Goal: Obtain resource: Obtain resource

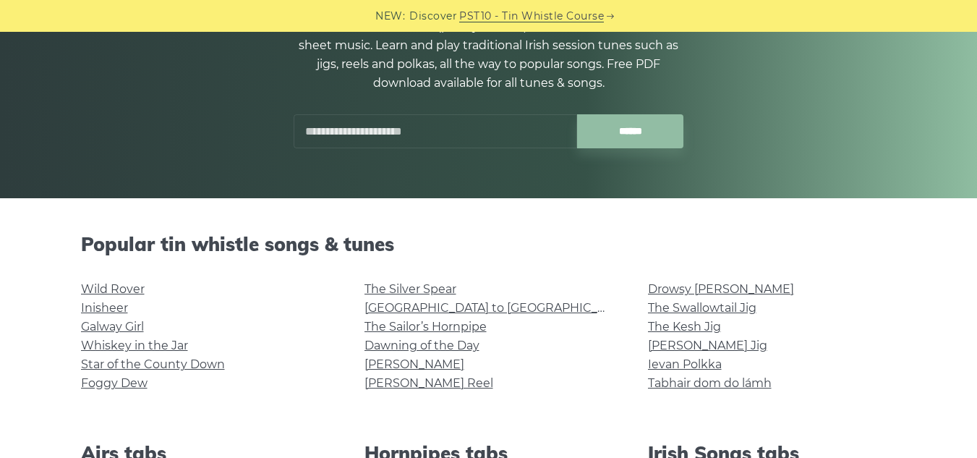
scroll to position [217, 0]
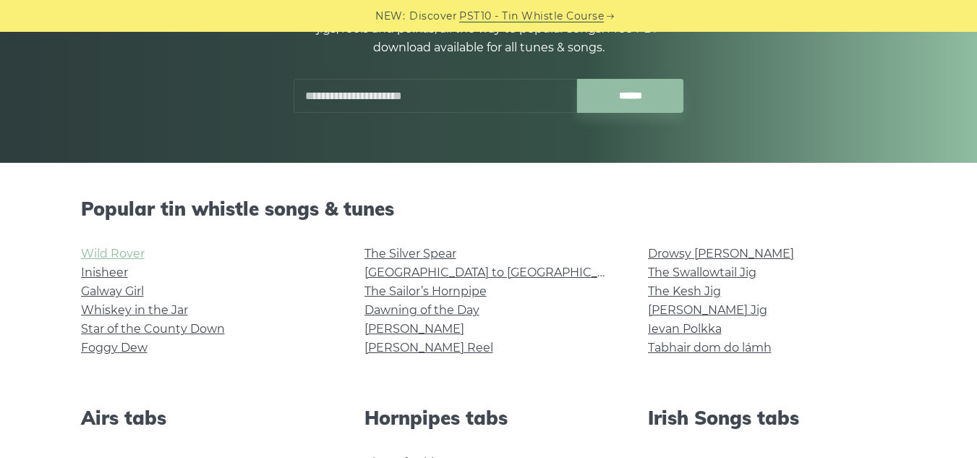
click at [121, 248] on link "Wild Rover" at bounding box center [113, 254] width 64 height 14
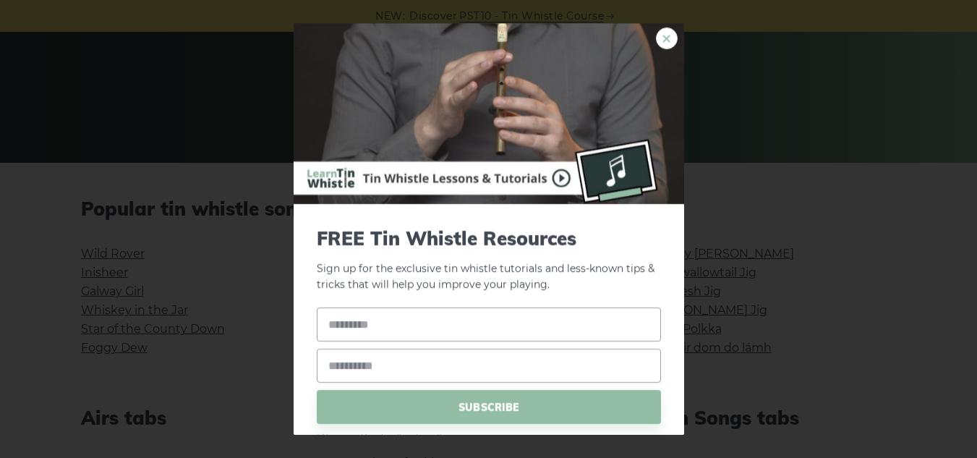
click at [658, 33] on link "×" at bounding box center [667, 38] width 22 height 22
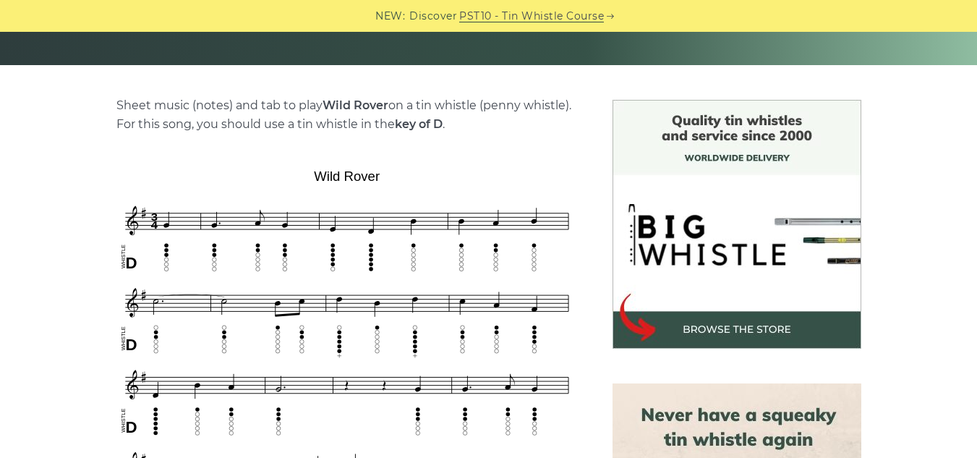
scroll to position [289, 0]
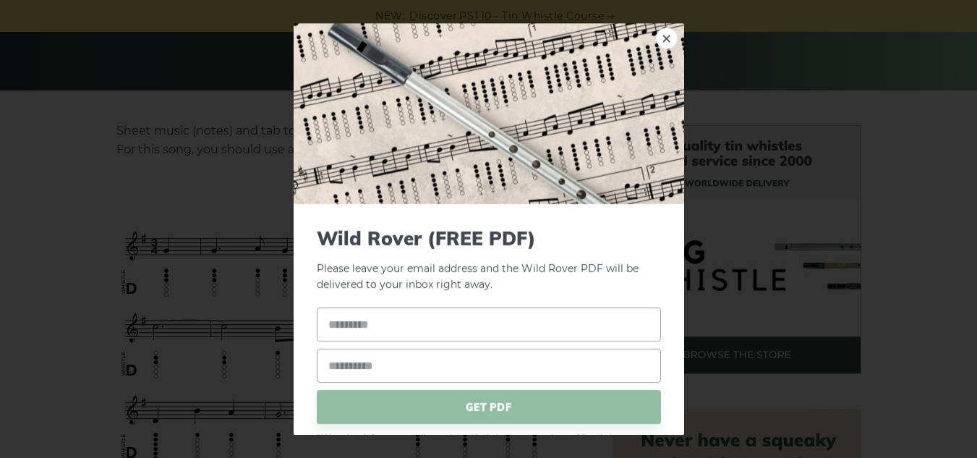
drag, startPoint x: 384, startPoint y: 202, endPoint x: 309, endPoint y: 205, distance: 74.5
click at [636, 35] on img at bounding box center [489, 113] width 390 height 181
click at [656, 41] on link "×" at bounding box center [667, 38] width 22 height 22
drag, startPoint x: 383, startPoint y: 200, endPoint x: 337, endPoint y: 208, distance: 46.8
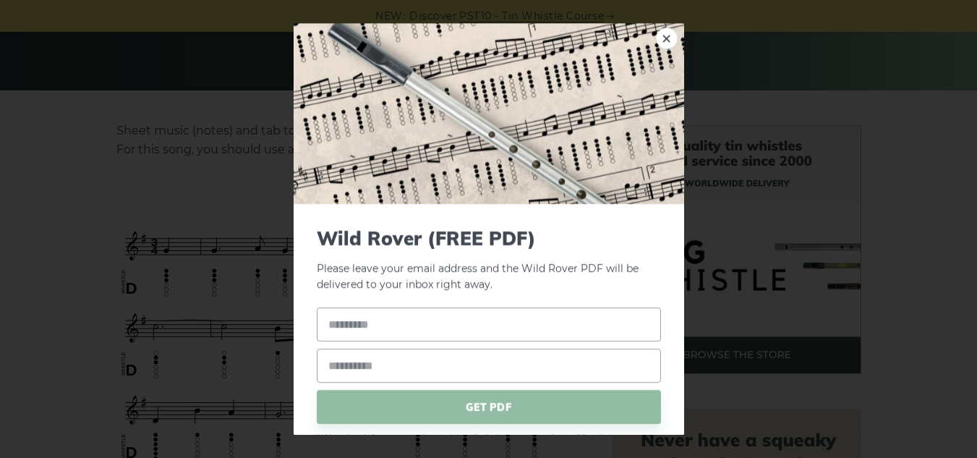
click at [656, 42] on link "×" at bounding box center [667, 38] width 22 height 22
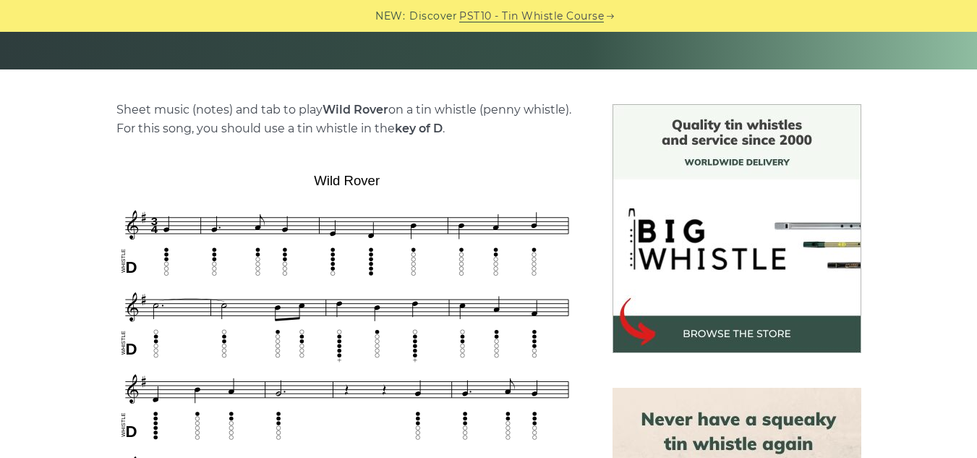
scroll to position [362, 0]
